Goal: Check status: Check status

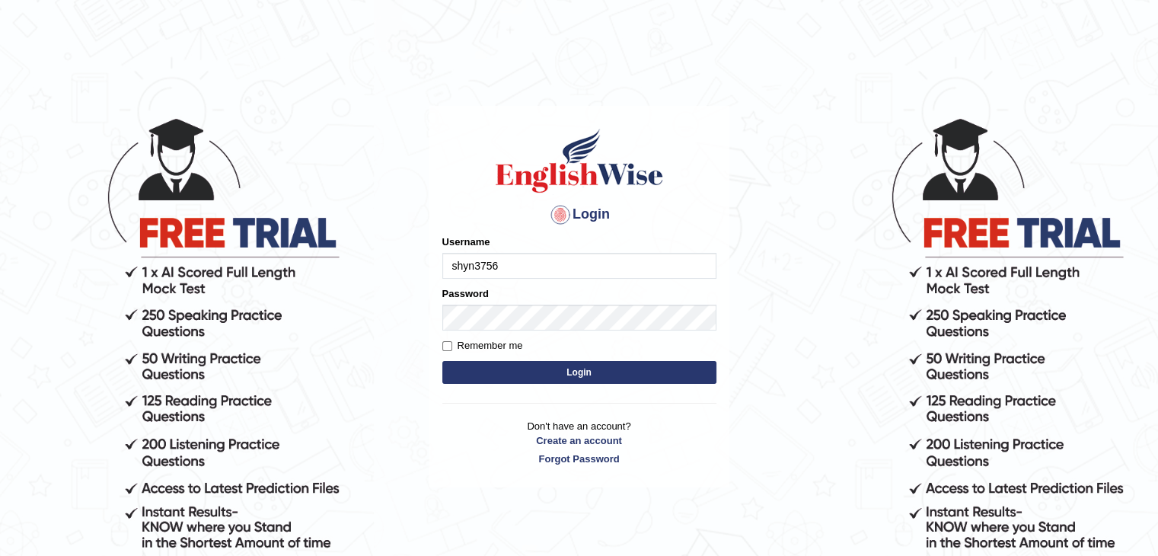
type input "shyn3756"
click at [449, 346] on input "Remember me" at bounding box center [447, 346] width 10 height 10
checkbox input "true"
click at [563, 371] on button "Login" at bounding box center [579, 372] width 274 height 23
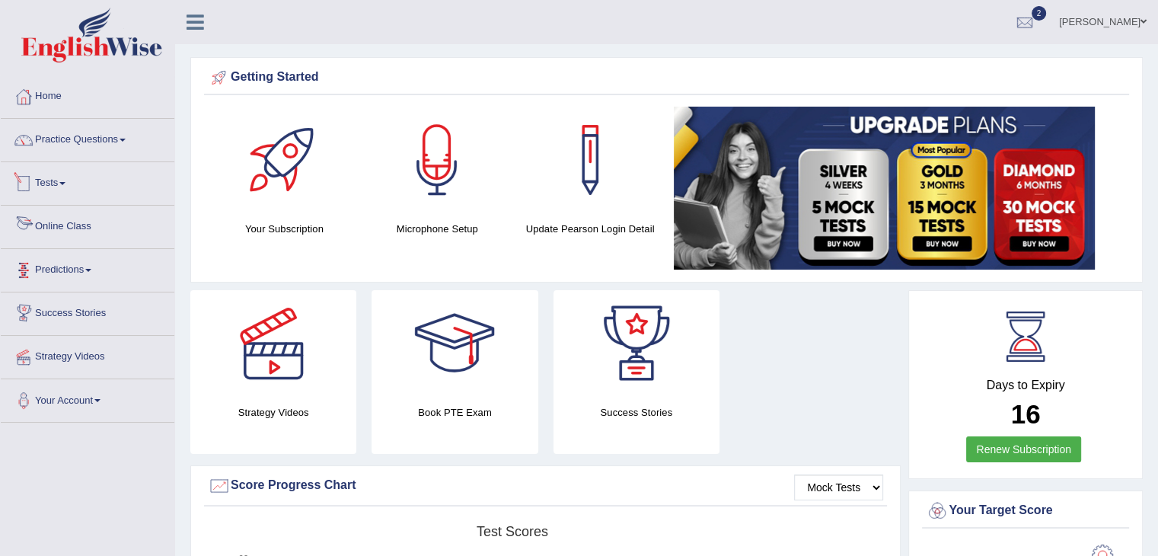
click at [61, 174] on link "Tests" at bounding box center [88, 181] width 174 height 38
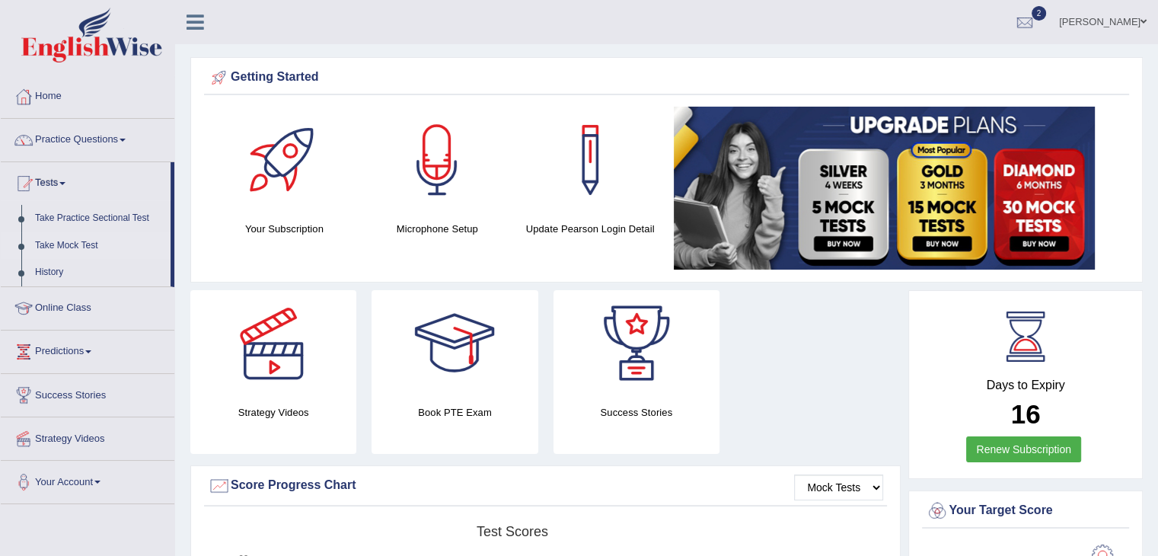
click at [69, 241] on link "Take Mock Test" at bounding box center [99, 245] width 142 height 27
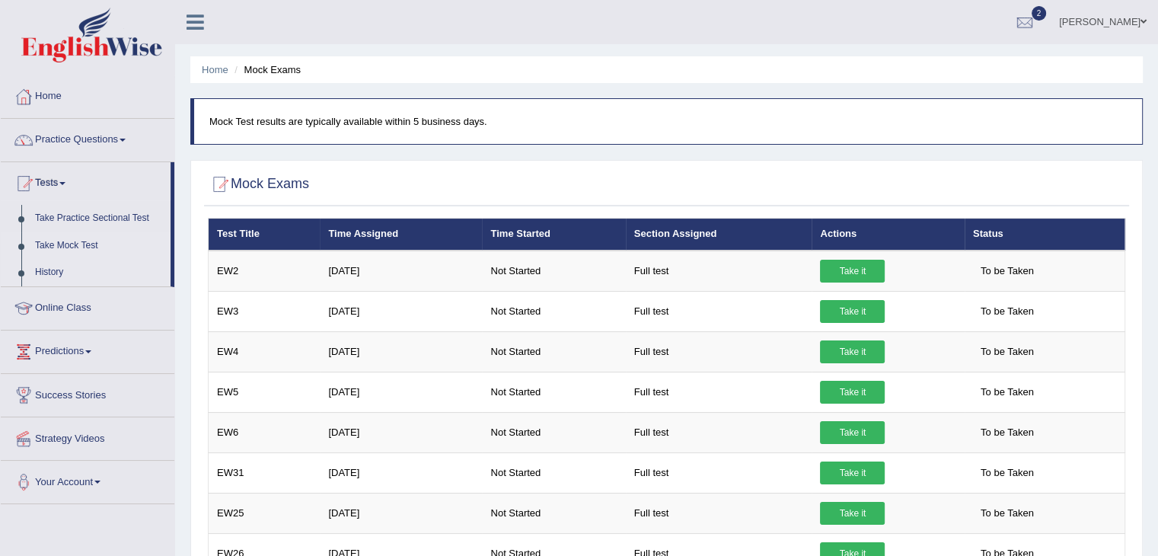
click at [43, 271] on link "History" at bounding box center [99, 272] width 142 height 27
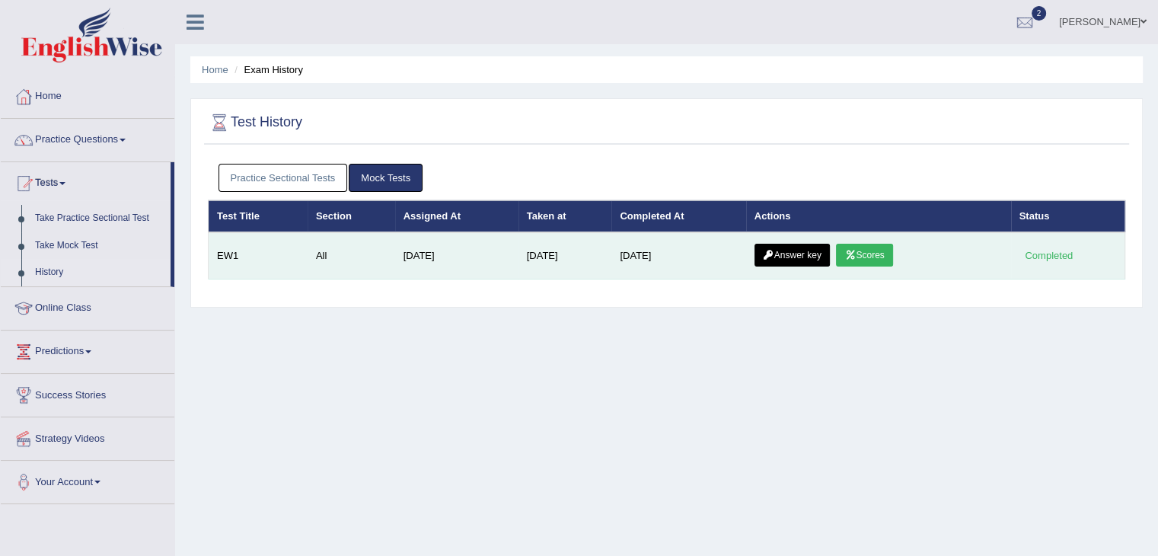
click at [870, 260] on link "Scores" at bounding box center [864, 255] width 56 height 23
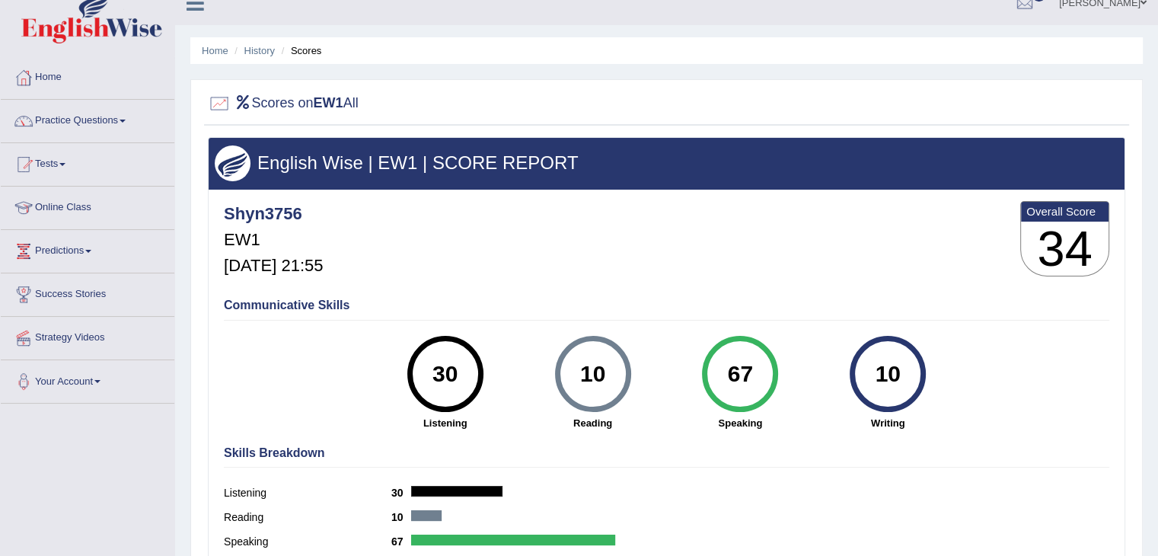
scroll to position [8, 0]
